Goal: Transaction & Acquisition: Book appointment/travel/reservation

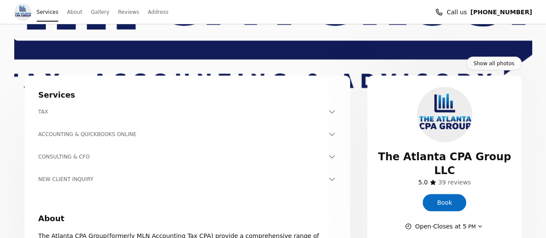
scroll to position [108, 0]
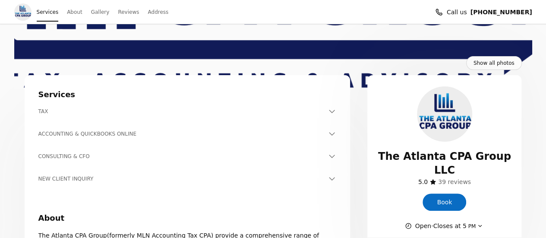
click at [98, 111] on h3 "TAX" at bounding box center [182, 111] width 288 height 9
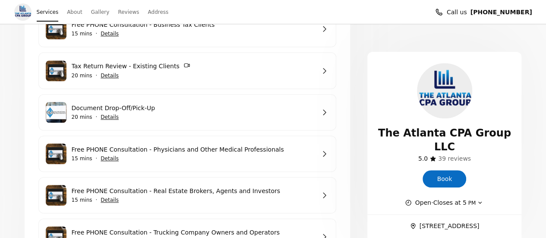
scroll to position [345, 0]
click at [452, 177] on link "Book" at bounding box center [445, 178] width 44 height 17
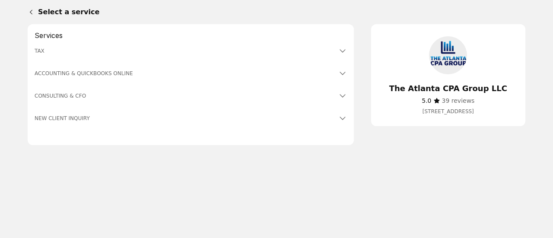
click at [44, 53] on h3 "TAX" at bounding box center [186, 51] width 302 height 9
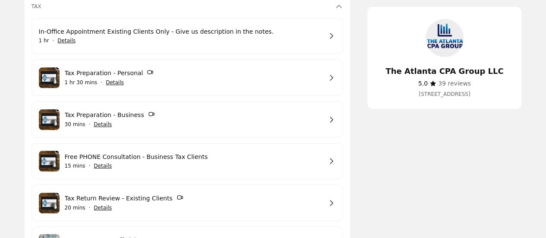
scroll to position [45, 0]
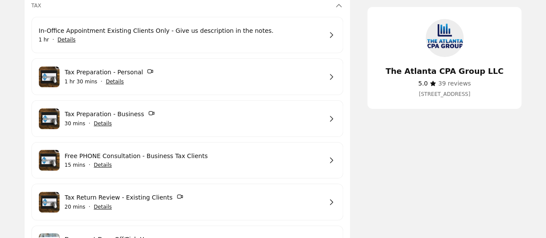
click at [209, 71] on link "Tax Preparation - Personal" at bounding box center [194, 72] width 258 height 10
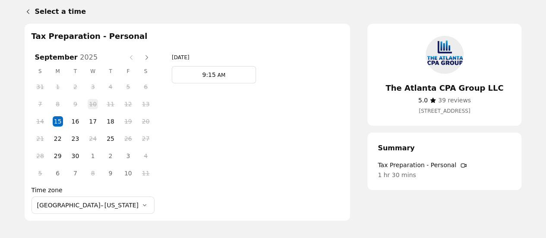
scroll to position [1, 0]
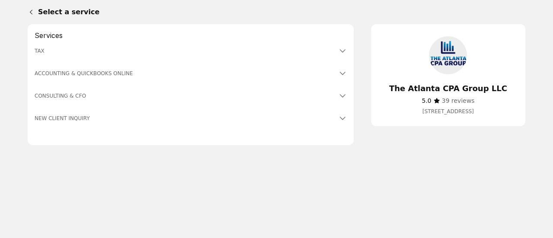
click at [75, 48] on h3 "TAX" at bounding box center [186, 51] width 302 height 9
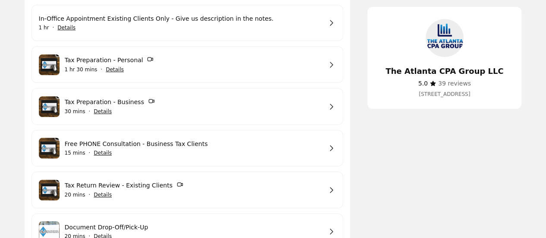
scroll to position [58, 0]
click at [109, 70] on span "Show details for Tax Preparation - Personal" at bounding box center [114, 69] width 19 height 19
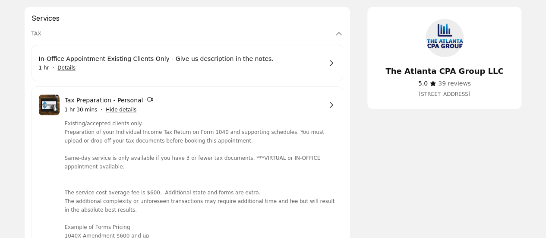
scroll to position [18, 0]
click at [317, 102] on link "Tax Preparation - Personal" at bounding box center [194, 100] width 258 height 10
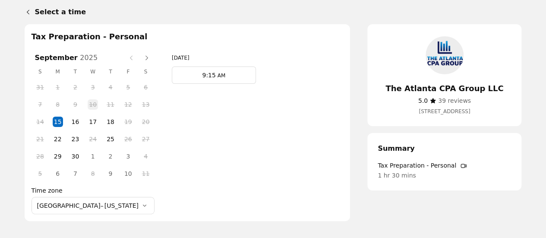
scroll to position [31, 0]
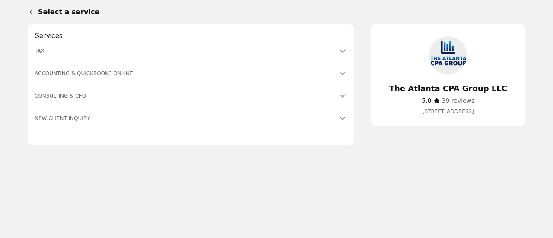
click at [41, 52] on h3 "TAX" at bounding box center [186, 51] width 302 height 9
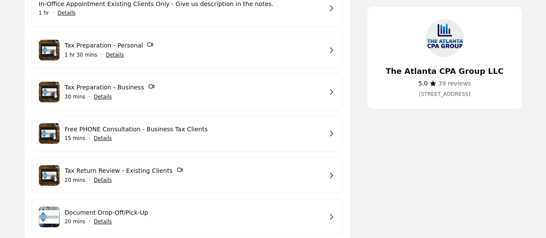
scroll to position [73, 0]
click at [271, 50] on link "Tax Preparation - Personal" at bounding box center [194, 45] width 258 height 10
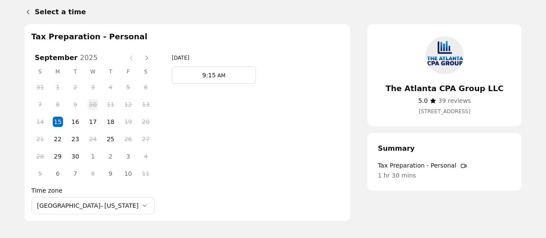
click at [202, 76] on span "9:15" at bounding box center [208, 75] width 13 height 7
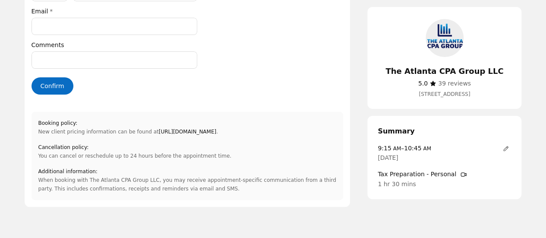
scroll to position [109, 0]
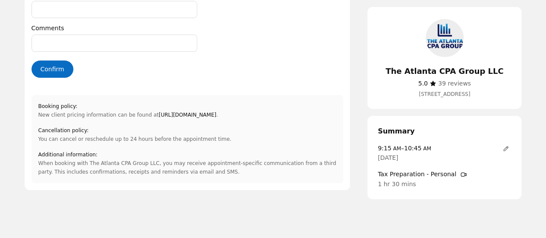
click at [176, 115] on link "[URL][DOMAIN_NAME]" at bounding box center [187, 115] width 57 height 9
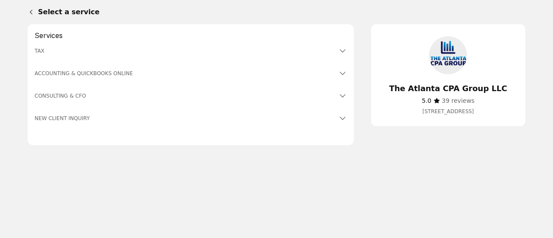
click at [53, 51] on h3 "TAX" at bounding box center [186, 51] width 302 height 9
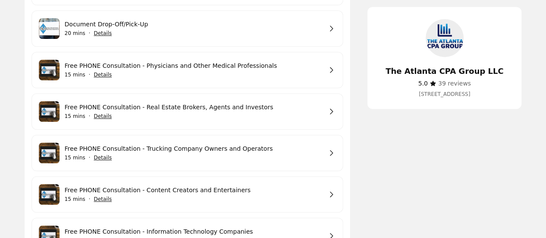
scroll to position [261, 0]
click at [218, 109] on link "Free PHONE Consultation - Real Estate Brokers, Agents and Investors" at bounding box center [194, 106] width 258 height 9
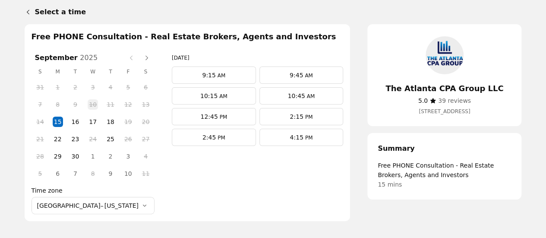
click at [69, 121] on span "16" at bounding box center [75, 121] width 13 height 13
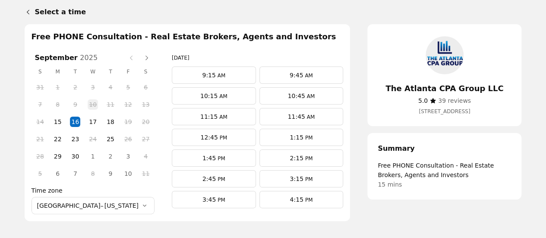
click at [218, 96] on span "AM" at bounding box center [222, 96] width 9 height 6
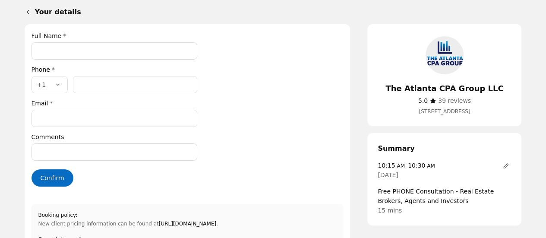
click at [82, 48] on input "Full Name *" at bounding box center [115, 50] width 166 height 17
type input "**********"
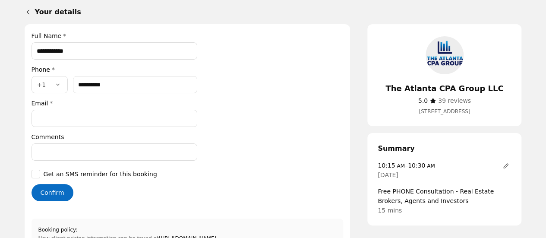
type input "**********"
click at [73, 117] on input "Email *" at bounding box center [115, 118] width 166 height 17
type input "**********"
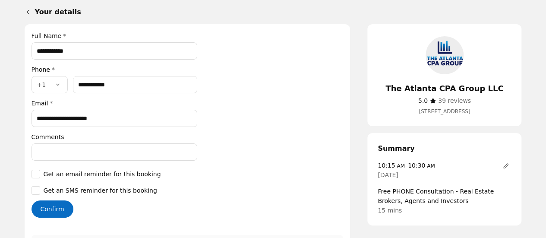
click at [80, 153] on input "Comments" at bounding box center [115, 151] width 166 height 17
paste input "**********"
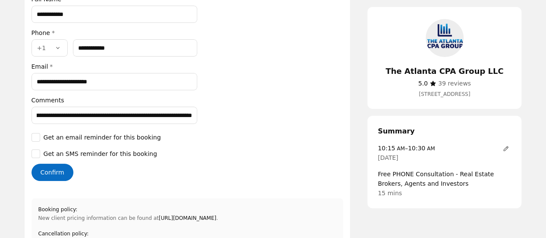
scroll to position [38, 0]
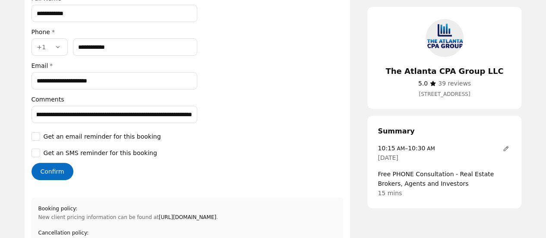
type input "**********"
click at [36, 133] on icon at bounding box center [36, 137] width 8 height 8
click at [34, 150] on icon at bounding box center [36, 153] width 8 height 8
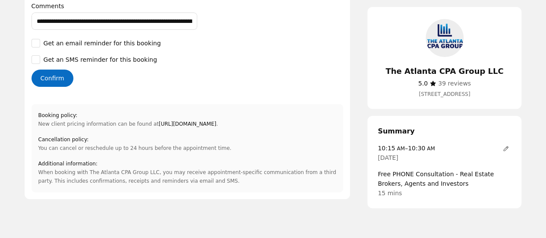
scroll to position [132, 0]
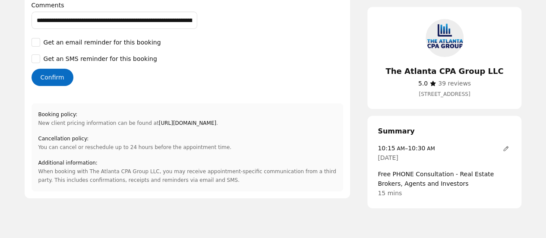
click at [56, 76] on button "Confirm" at bounding box center [53, 77] width 42 height 17
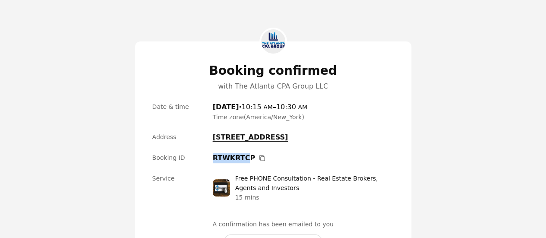
drag, startPoint x: 213, startPoint y: 158, endPoint x: 245, endPoint y: 160, distance: 32.0
click at [245, 160] on span "RTWKRTCP" at bounding box center [234, 158] width 43 height 10
click at [388, 171] on div "Date & time [DATE] [DATE] · 10:15 AM – 10:30 AM Time zone ( [GEOGRAPHIC_DATA]/N…" at bounding box center [273, 155] width 242 height 107
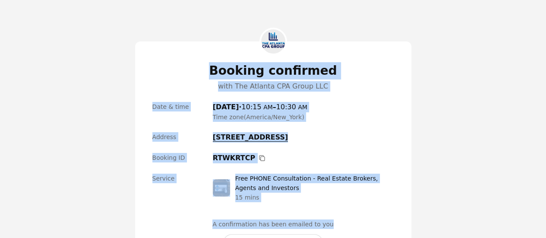
drag, startPoint x: 218, startPoint y: 70, endPoint x: 342, endPoint y: 215, distance: 190.5
click at [342, 215] on div "Booking confirmed with The Atlanta CPA Group LLC Date & time [DATE] [DATE] · 10…" at bounding box center [273, 164] width 242 height 204
copy div "Booking confirmed with The Atlanta CPA Group LLC Date & time [DATE] [DATE] · 10…"
click at [437, 112] on main "Booking confirmed with The Atlanta CPA Group LLC Date & time [DATE] [DATE] · 10…" at bounding box center [273, 160] width 546 height 321
